Goal: Navigation & Orientation: Find specific page/section

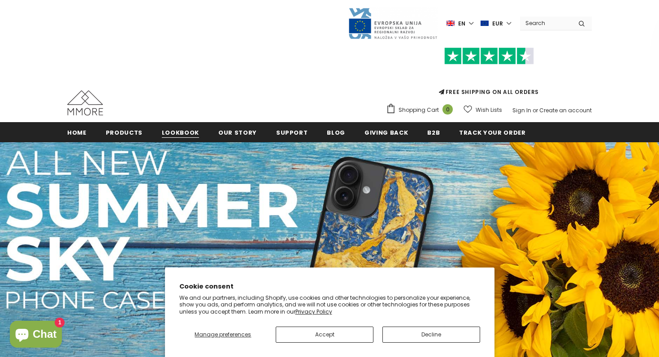
click at [173, 135] on span "Lookbook" at bounding box center [180, 133] width 37 height 9
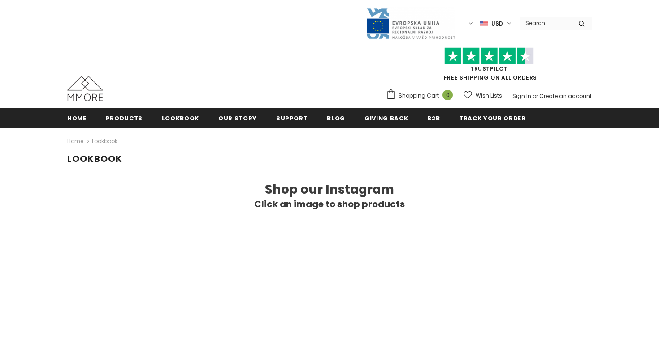
click at [125, 120] on span "Products" at bounding box center [124, 118] width 37 height 9
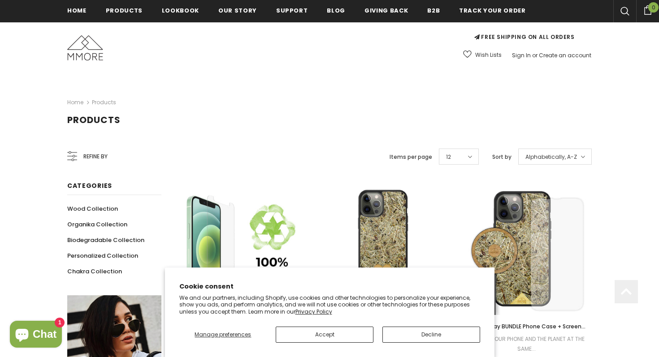
scroll to position [148, 0]
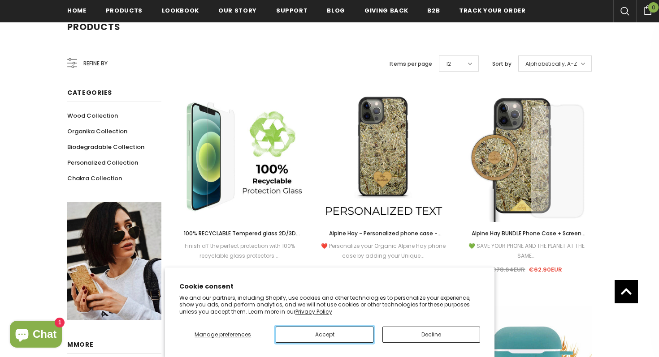
click at [317, 334] on button "Accept" at bounding box center [325, 335] width 98 height 16
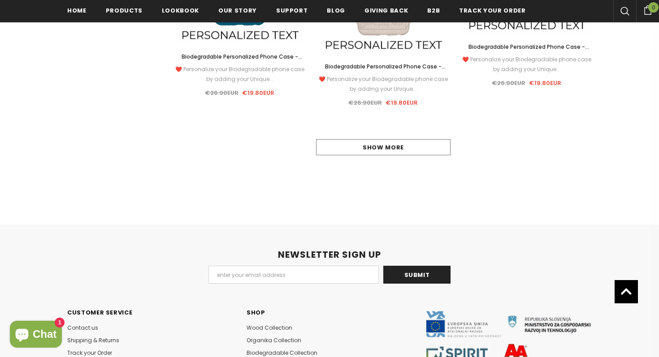
scroll to position [1100, 0]
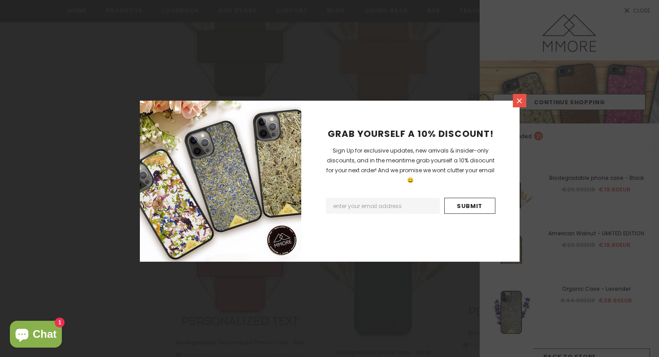
click at [520, 99] on icon at bounding box center [519, 101] width 5 height 5
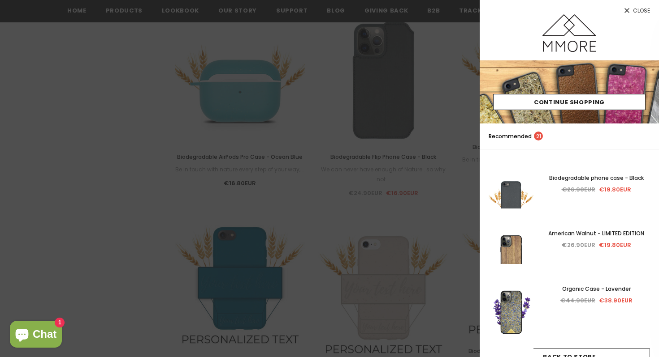
scroll to position [416, 0]
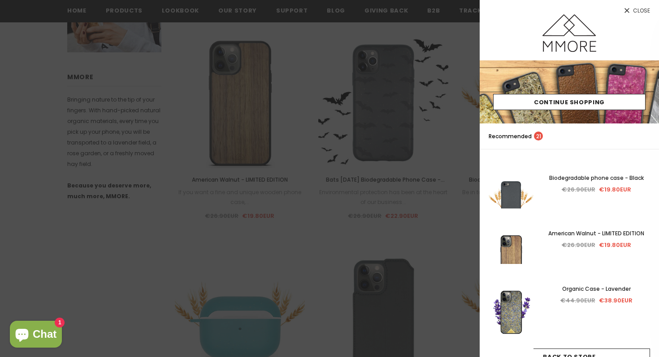
click at [640, 9] on span "Close" at bounding box center [641, 10] width 17 height 5
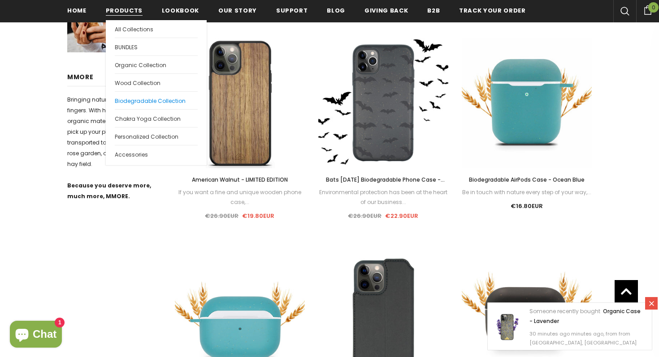
click at [148, 102] on span "Biodegradable Collection" at bounding box center [150, 101] width 71 height 8
